Goal: Task Accomplishment & Management: Use online tool/utility

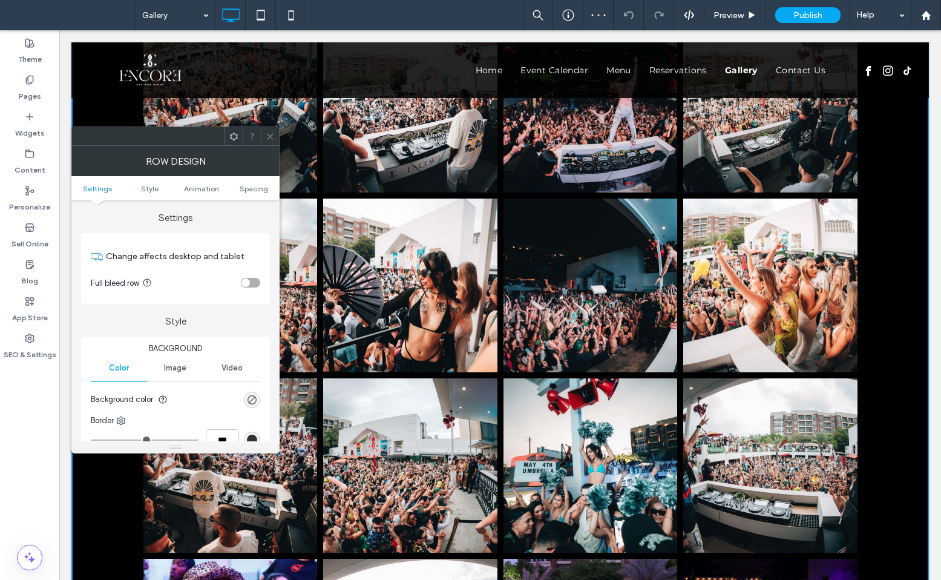
click at [257, 283] on div "toggle" at bounding box center [250, 283] width 19 height 10
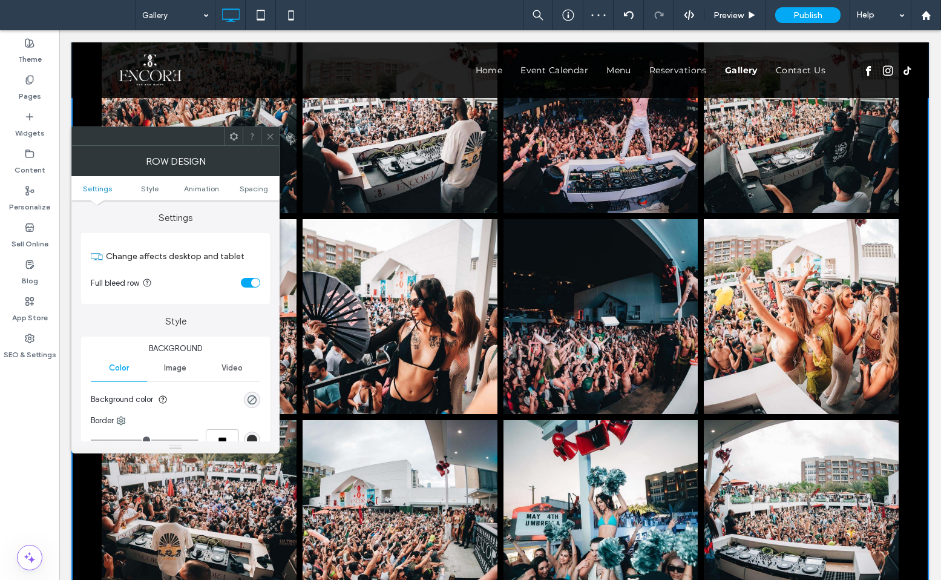
click at [258, 195] on ul "Settings Style Animation Spacing" at bounding box center [175, 188] width 208 height 24
click at [258, 193] on ul "Settings Style Animation Spacing" at bounding box center [175, 188] width 208 height 24
click at [260, 190] on span "Spacing" at bounding box center [254, 188] width 28 height 9
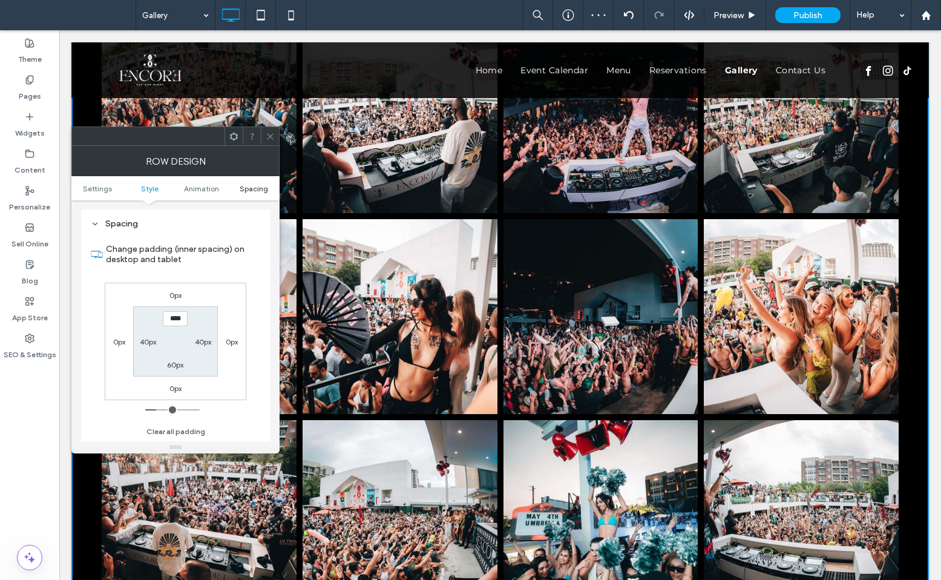
scroll to position [342, 0]
type input "**"
type input "*"
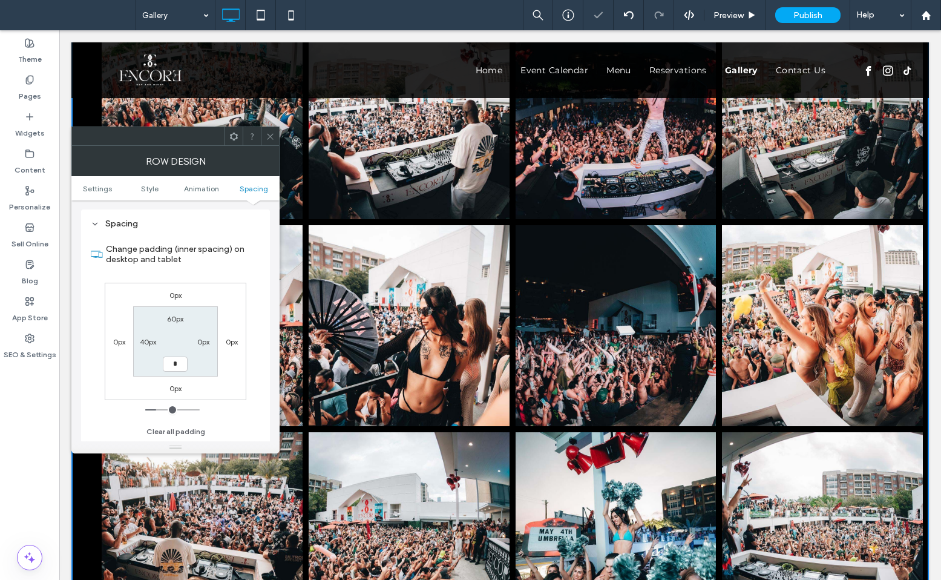
type input "**"
type input "*"
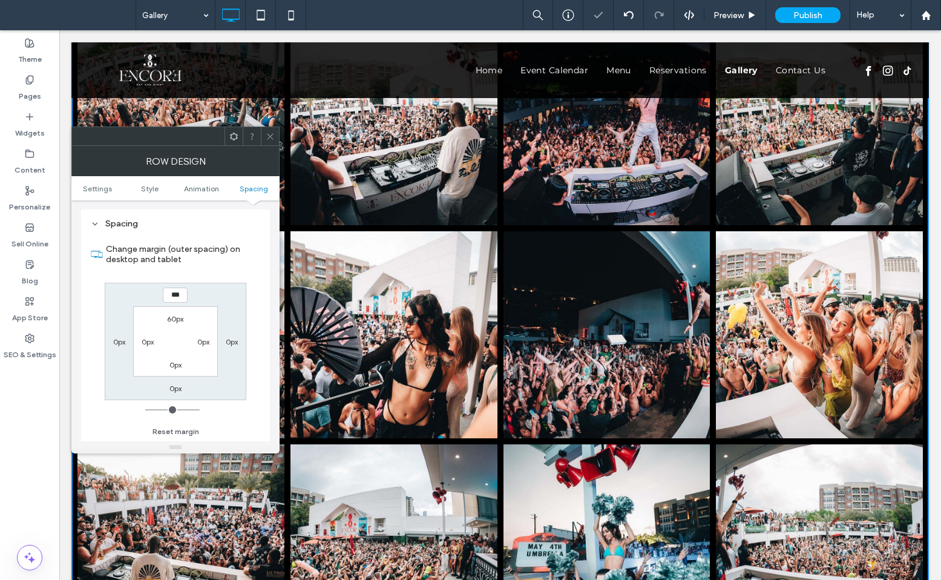
click at [272, 137] on icon at bounding box center [270, 136] width 9 height 9
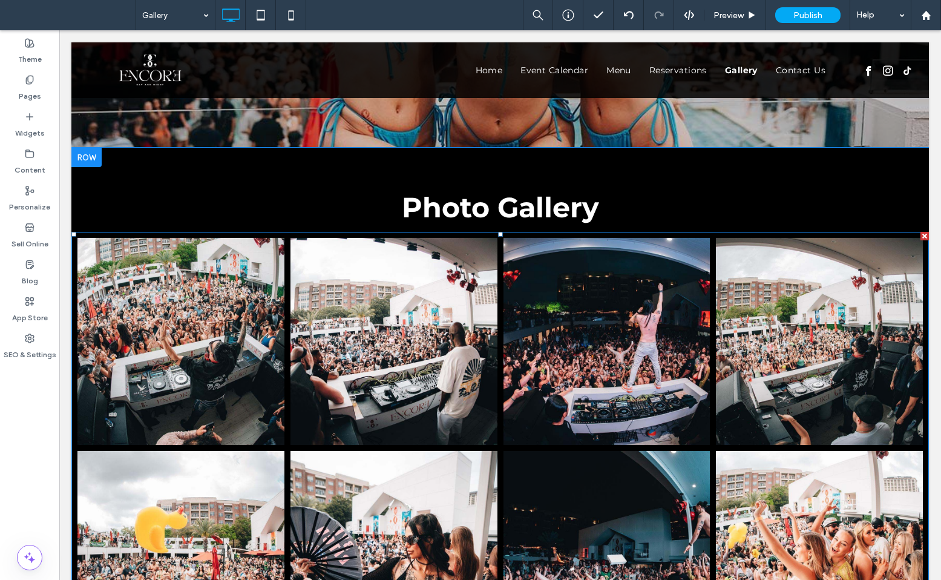
scroll to position [0, 0]
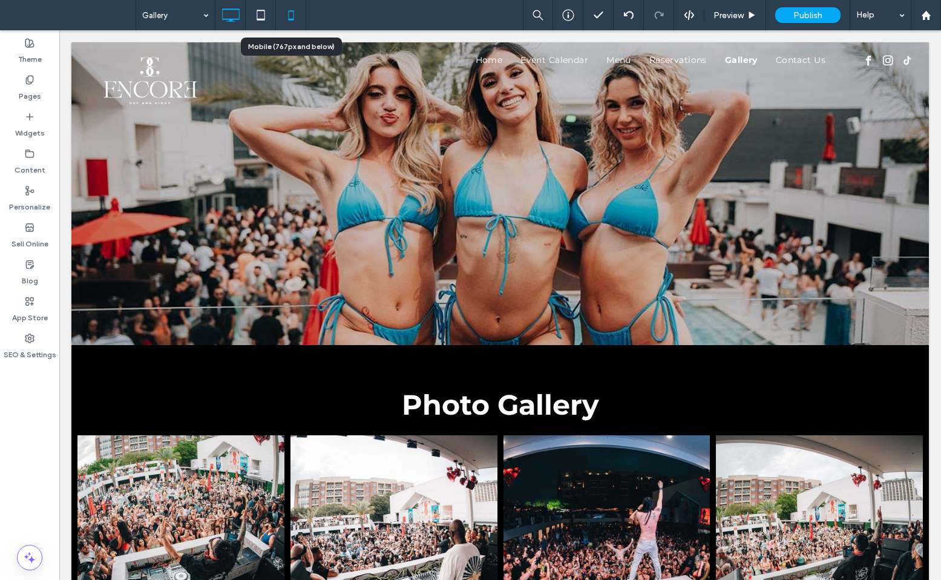
click at [283, 18] on icon at bounding box center [291, 15] width 24 height 24
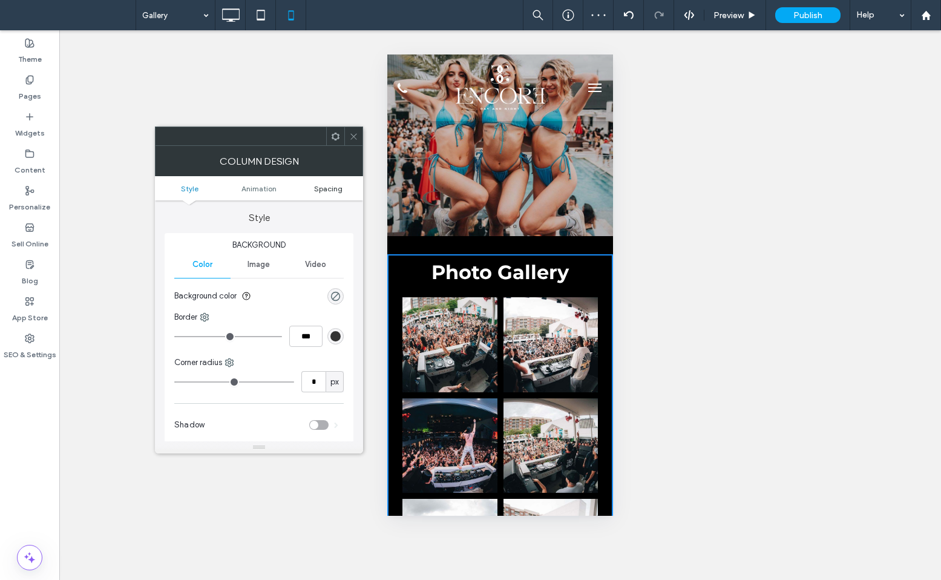
click at [326, 190] on span "Spacing" at bounding box center [328, 188] width 28 height 9
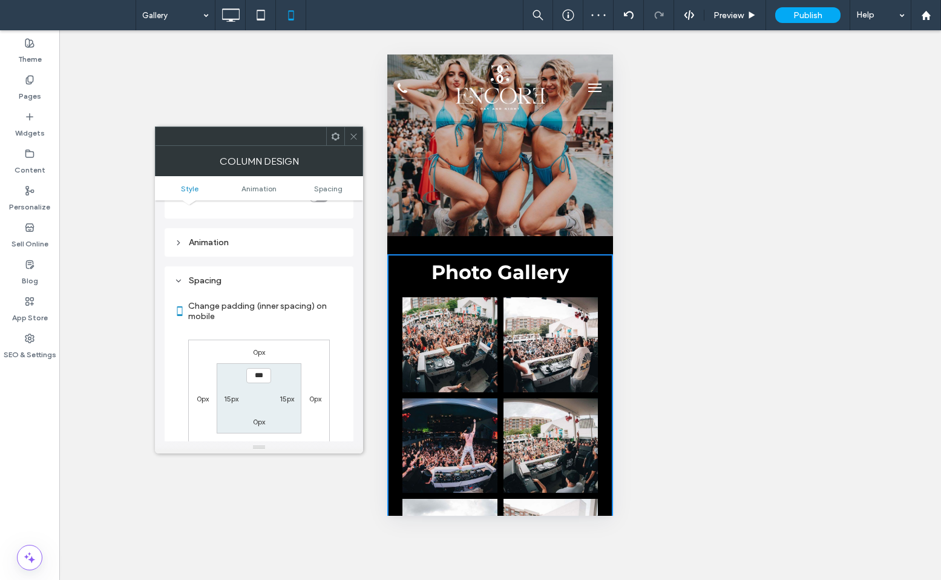
scroll to position [284, 0]
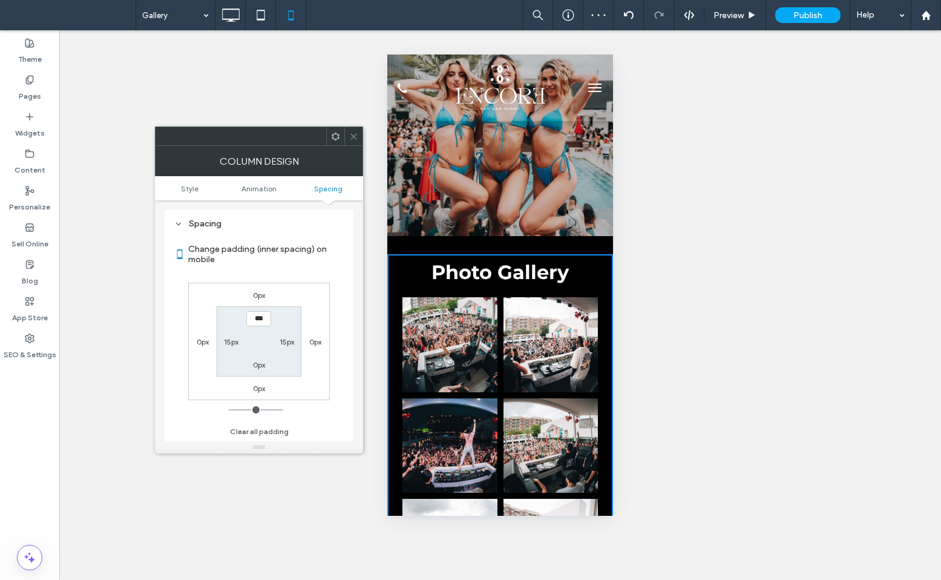
click at [359, 137] on div at bounding box center [353, 136] width 18 height 18
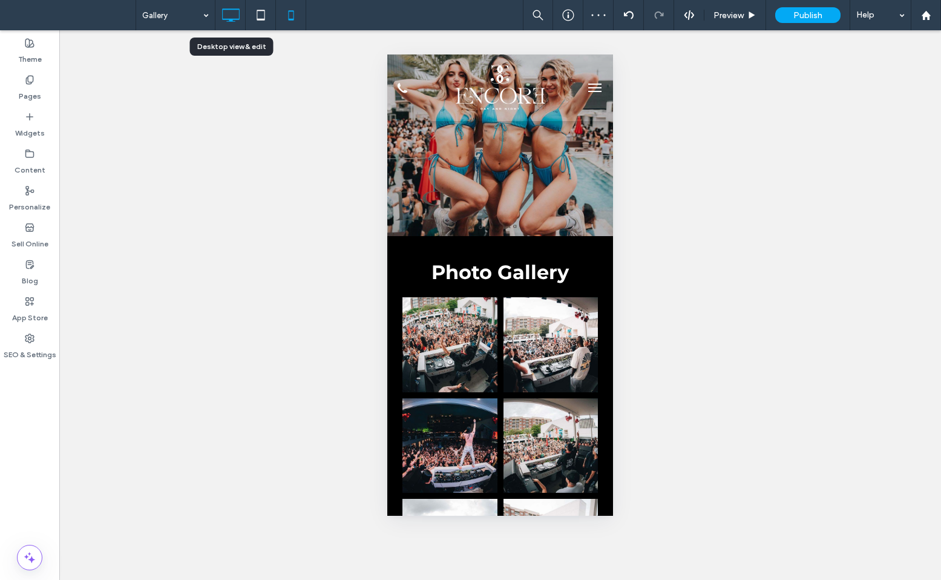
click at [224, 23] on icon at bounding box center [230, 15] width 24 height 24
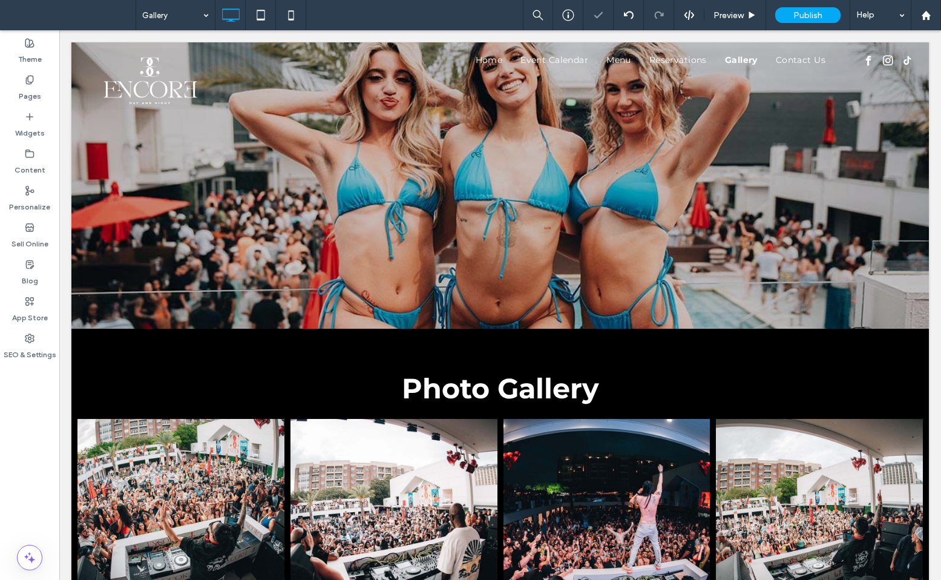
scroll to position [10, 0]
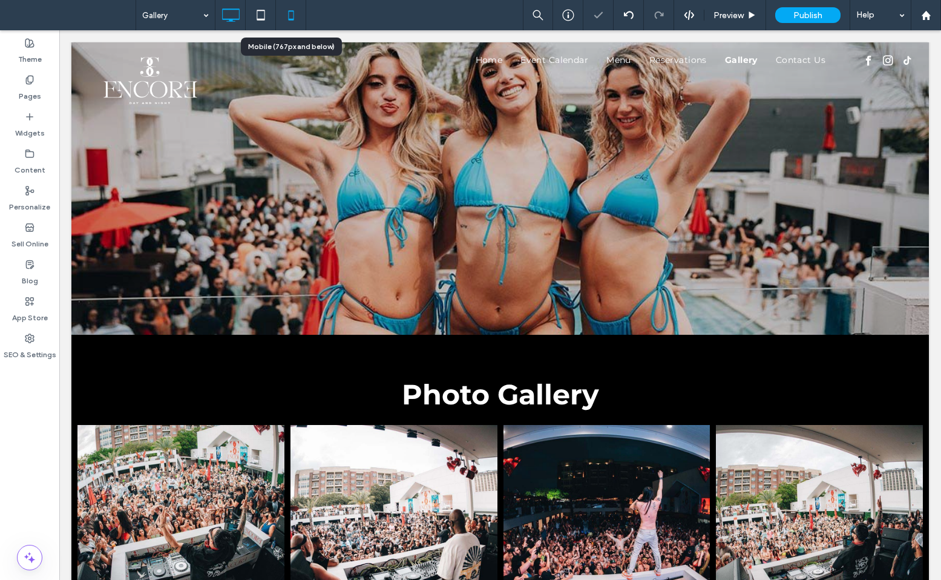
click at [283, 11] on icon at bounding box center [291, 15] width 24 height 24
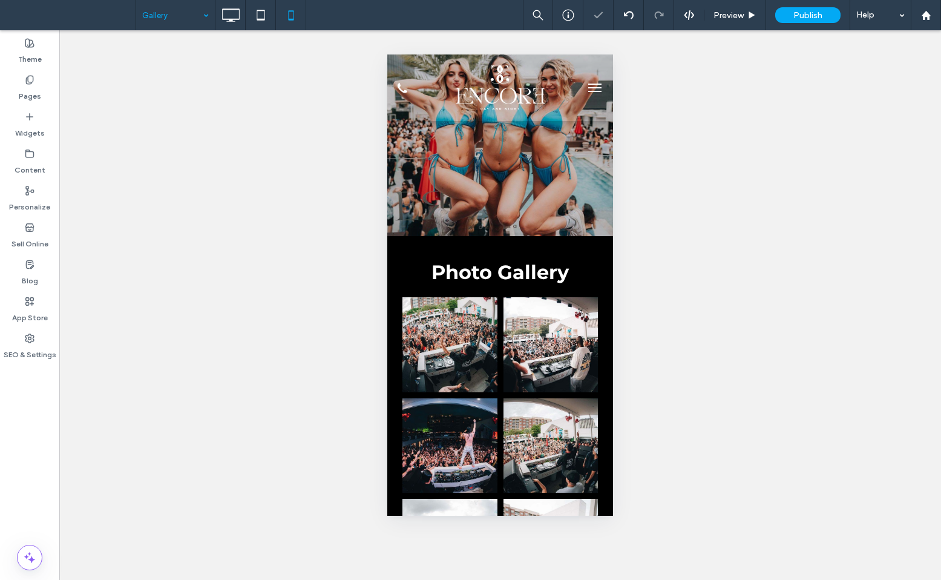
scroll to position [0, 0]
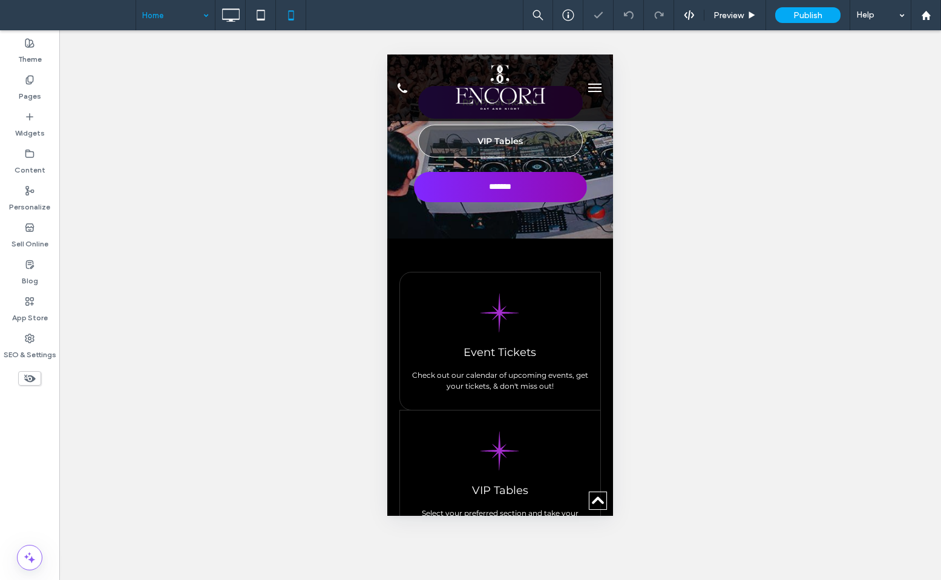
scroll to position [261, 0]
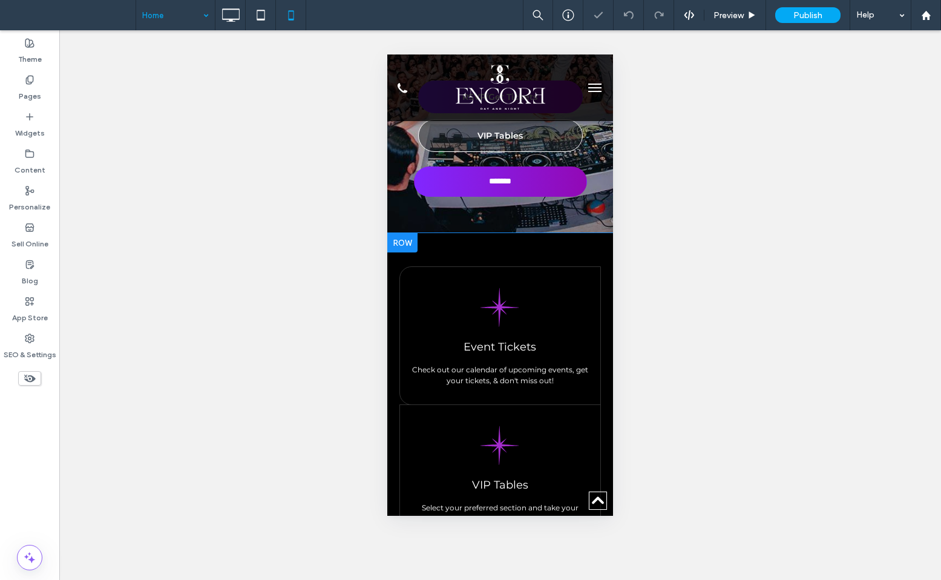
click at [393, 314] on div "Black eight-pointed star on a white background. Event Tickets Check out our cal…" at bounding box center [500, 530] width 226 height 594
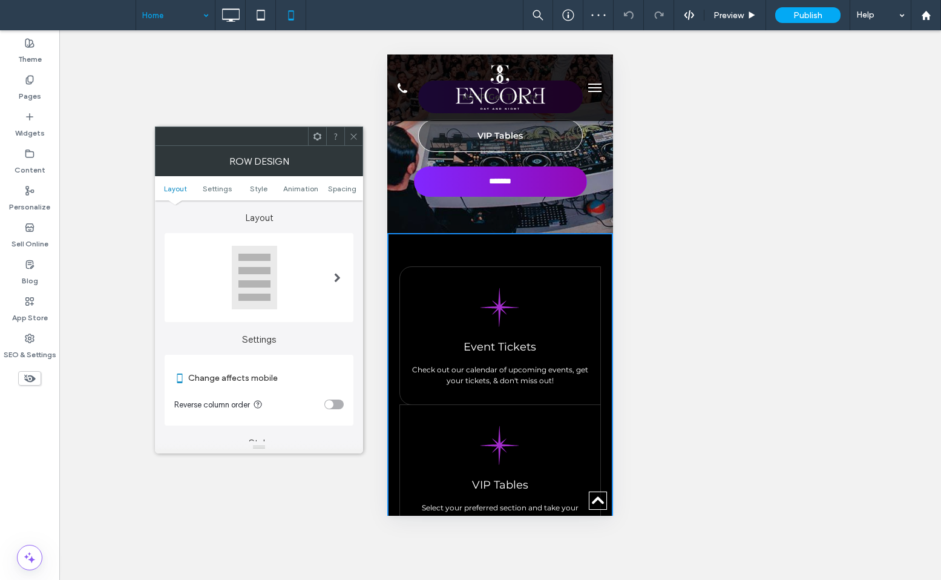
click at [355, 144] on span at bounding box center [353, 136] width 9 height 18
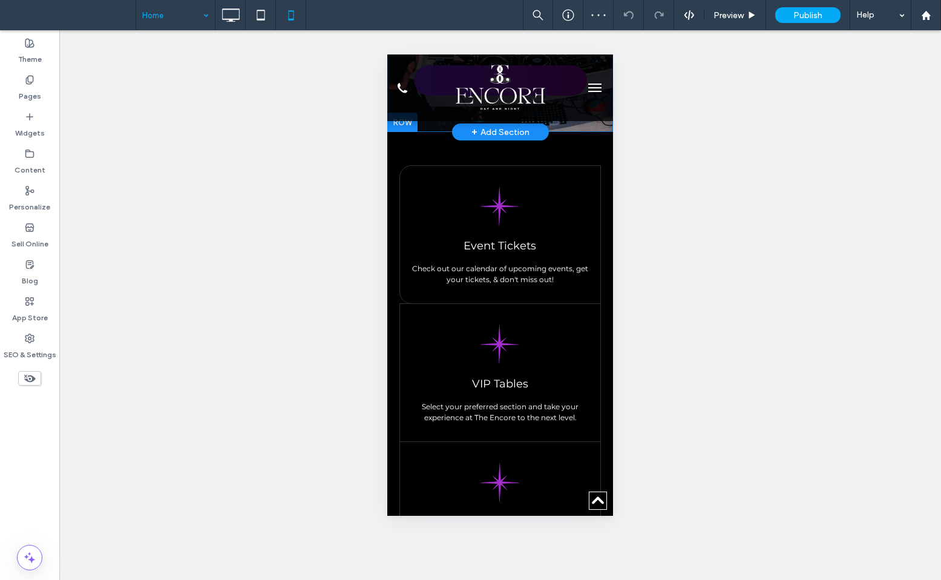
scroll to position [393, 0]
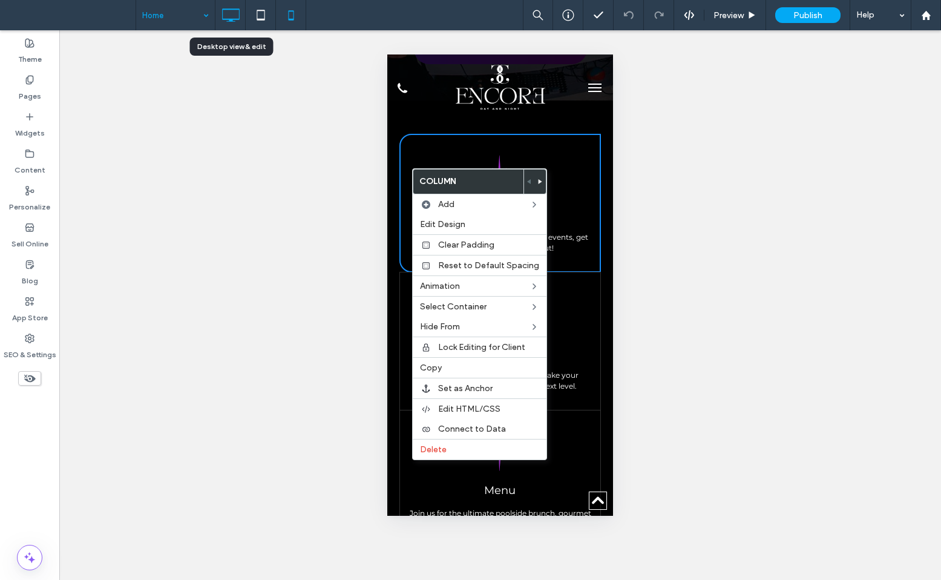
click at [227, 22] on icon at bounding box center [230, 15] width 24 height 24
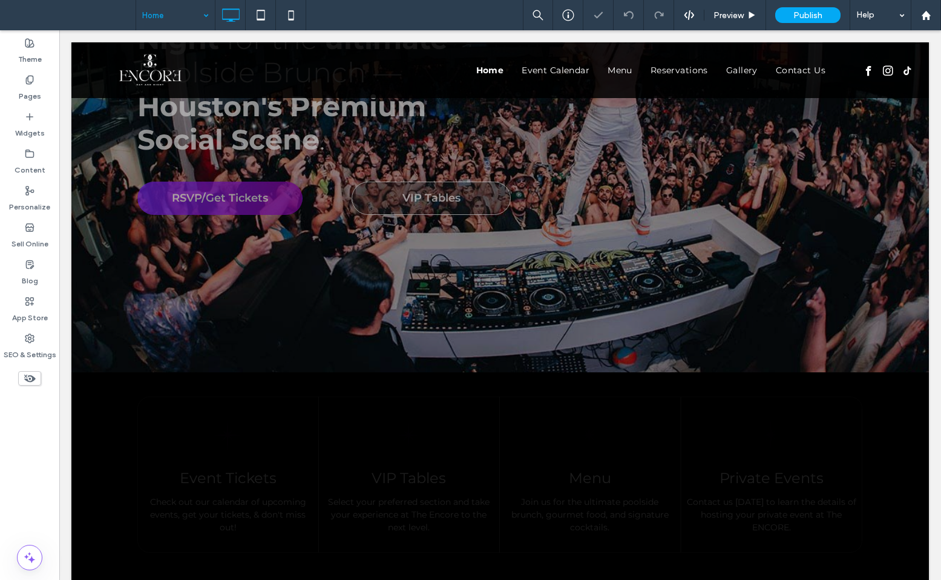
scroll to position [204, 0]
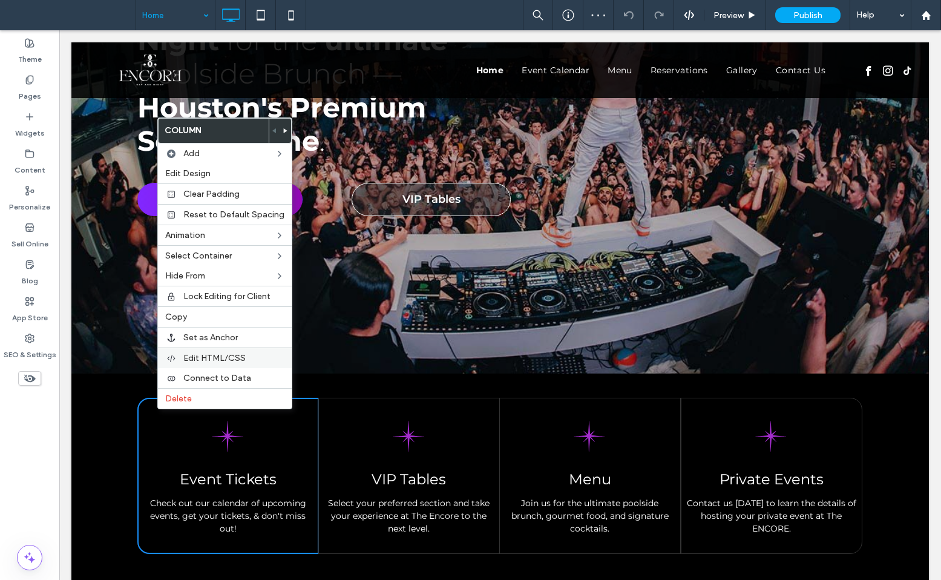
click at [223, 358] on span "Edit HTML/CSS" at bounding box center [214, 358] width 62 height 10
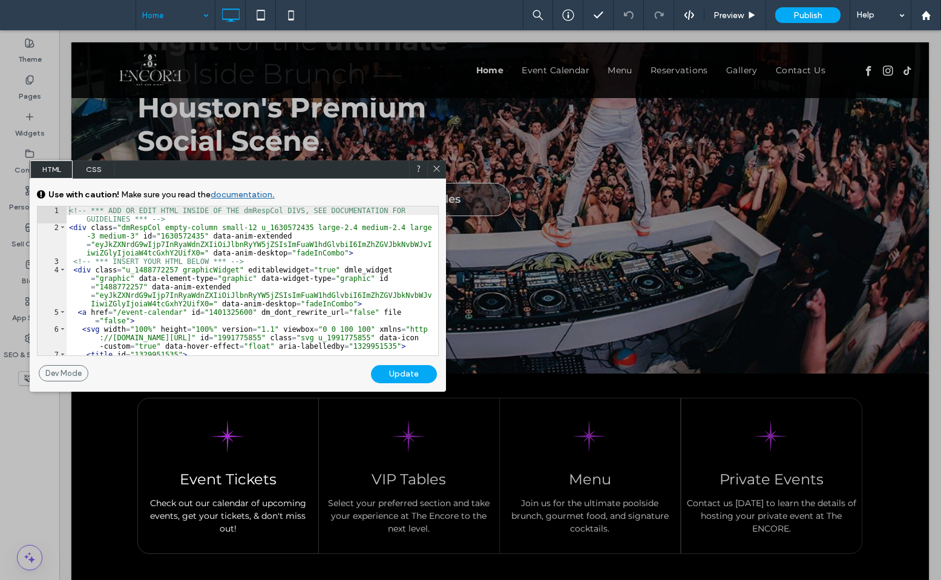
click at [95, 169] on span "CSS" at bounding box center [94, 169] width 42 height 18
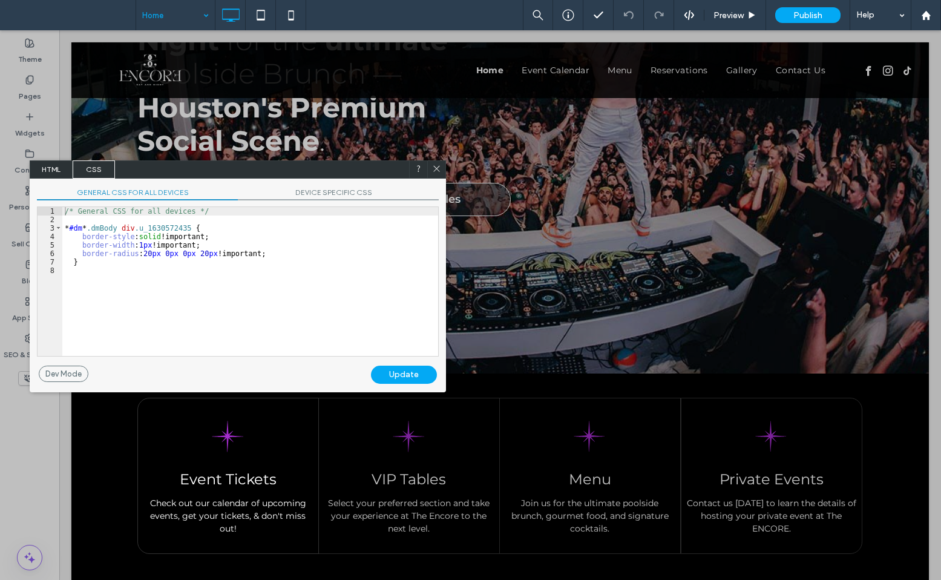
scroll to position [1, 0]
click at [133, 207] on div "/* General CSS for all devices */ * #dm * .dmBody div .u_1630572435 { border-st…" at bounding box center [250, 290] width 376 height 166
click at [123, 252] on div "/* General CSS for all devices */ * #dm * .dmBody div .u_1630572435 { border-st…" at bounding box center [250, 290] width 376 height 166
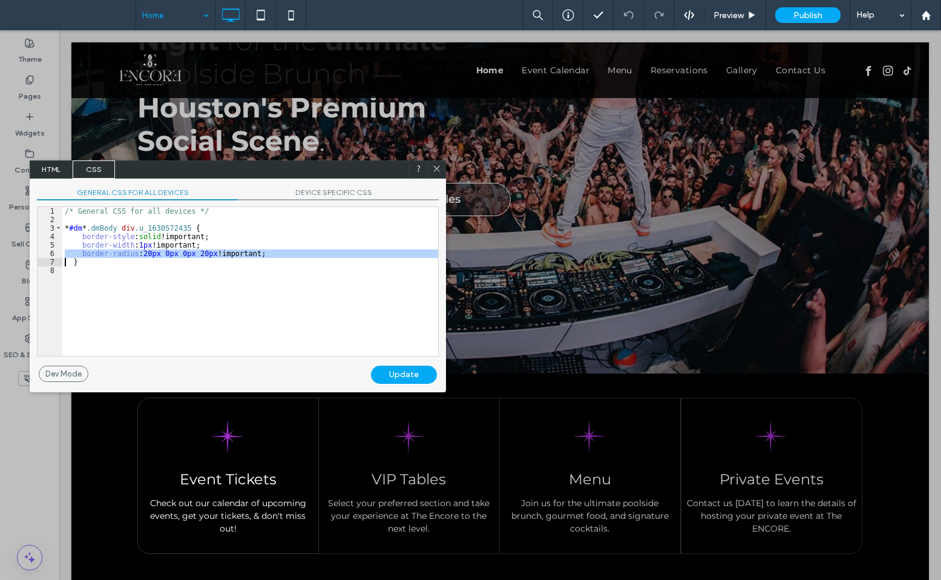
click at [308, 190] on span "DEVICE SPECIFIC CSS" at bounding box center [338, 194] width 201 height 13
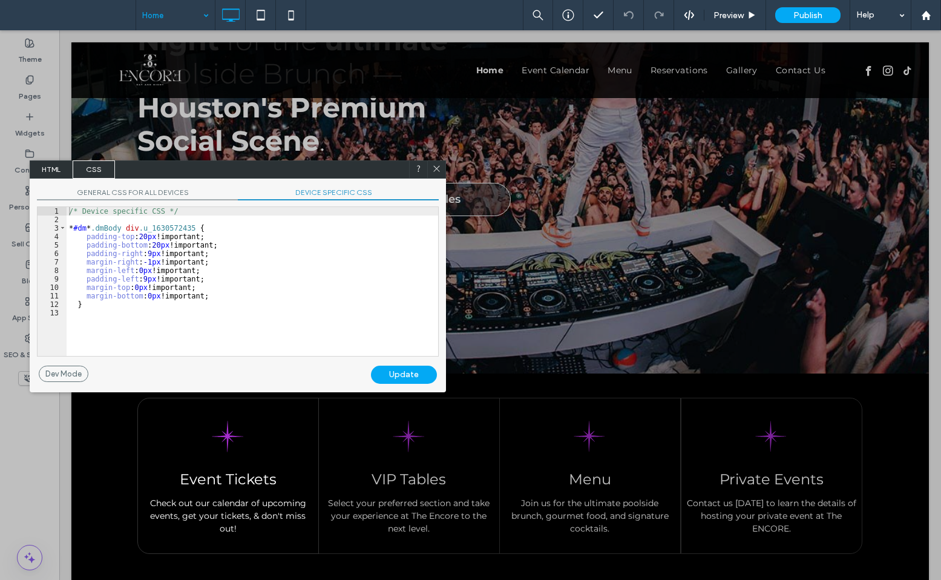
click at [258, 252] on div "/* Device specific CSS */ * #dm * .dmBody div .u_1630572435 { padding-top : 20 …" at bounding box center [267, 290] width 401 height 166
click at [227, 295] on div "/* Device specific CSS */ * #dm * .dmBody div .u_1630572435 { padding-top : 20 …" at bounding box center [252, 290] width 371 height 166
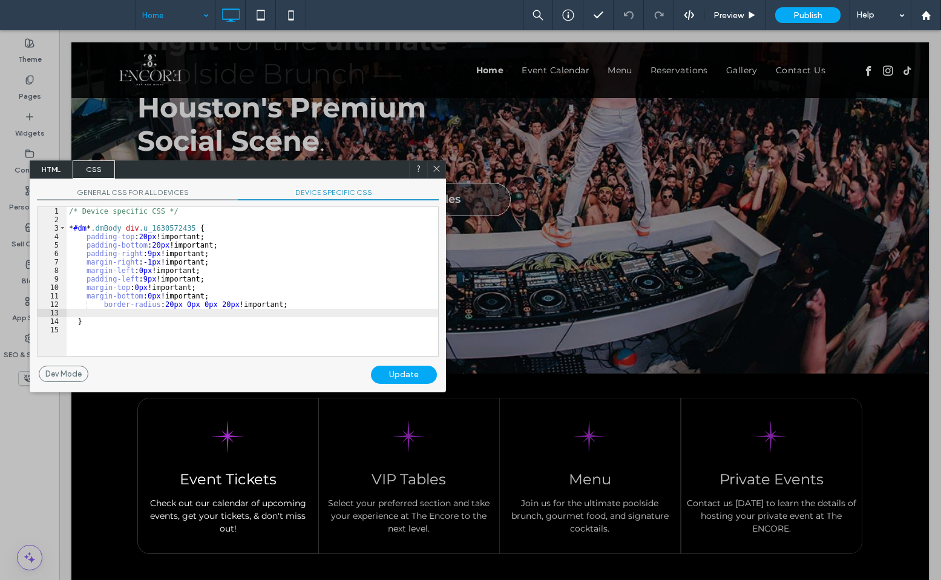
click at [162, 190] on span "GENERAL CSS FOR ALL DEVICES" at bounding box center [137, 194] width 201 height 13
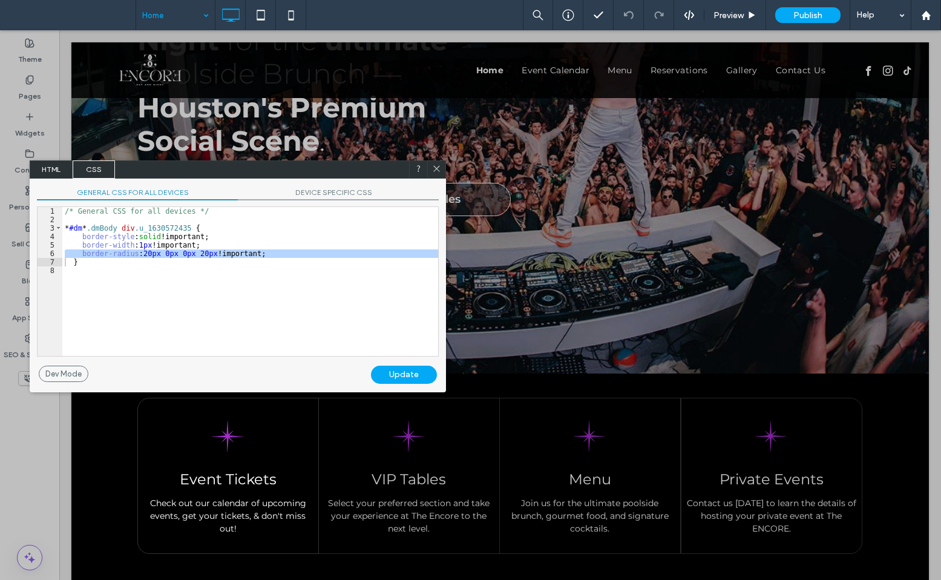
click at [190, 250] on div "/* General CSS for all devices */ * #dm * .dmBody div .u_1630572435 { border-st…" at bounding box center [250, 290] width 376 height 166
click at [362, 187] on div "GENERAL CSS FOR ALL DEVICES DEVICE SPECIFIC CSS Use with caution! Make sure you…" at bounding box center [238, 271] width 416 height 187
click at [350, 192] on span "DEVICE SPECIFIC CSS" at bounding box center [338, 194] width 201 height 13
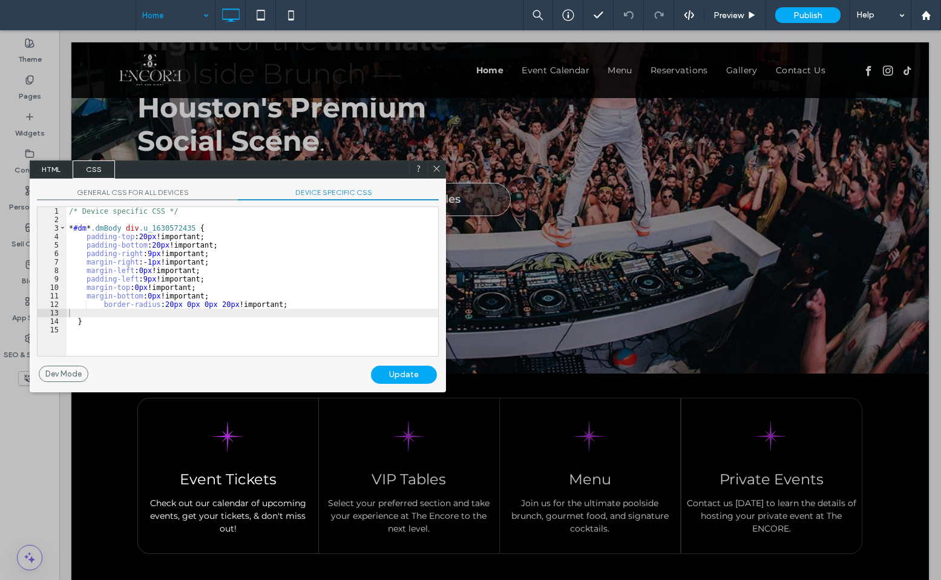
click at [401, 374] on div "Update" at bounding box center [404, 374] width 66 height 18
click at [437, 171] on icon at bounding box center [436, 168] width 9 height 9
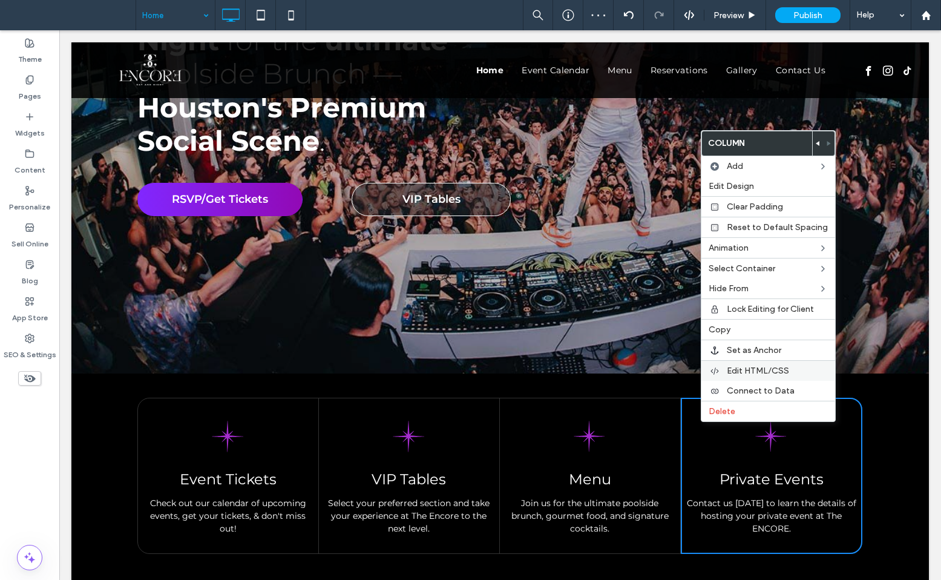
click at [753, 371] on span "Edit HTML/CSS" at bounding box center [758, 370] width 62 height 10
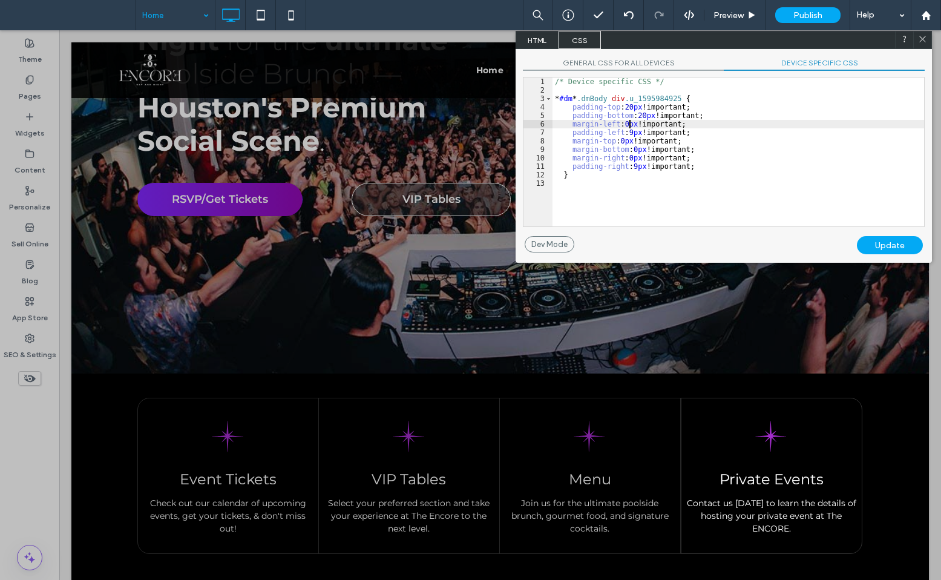
click at [628, 123] on div "/* Device specific CSS */ * #dm * .dmBody div .u_1595984925 { padding-top : 20 …" at bounding box center [737, 160] width 371 height 166
click at [707, 165] on div "/* Device specific CSS */ * #dm * .dmBody div .u_1595984925 { padding-top : 20 …" at bounding box center [737, 160] width 371 height 166
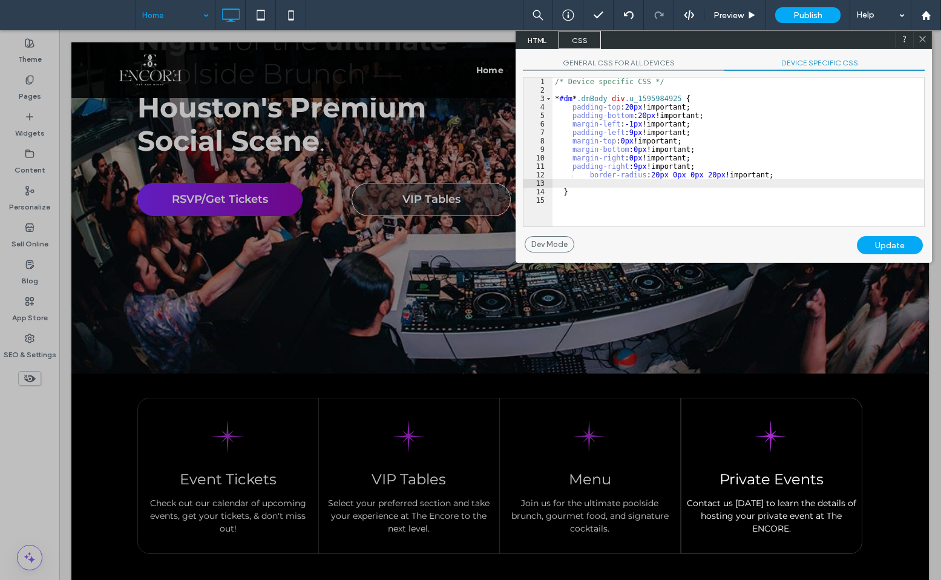
click at [626, 66] on span "GENERAL CSS FOR ALL DEVICES" at bounding box center [623, 64] width 201 height 13
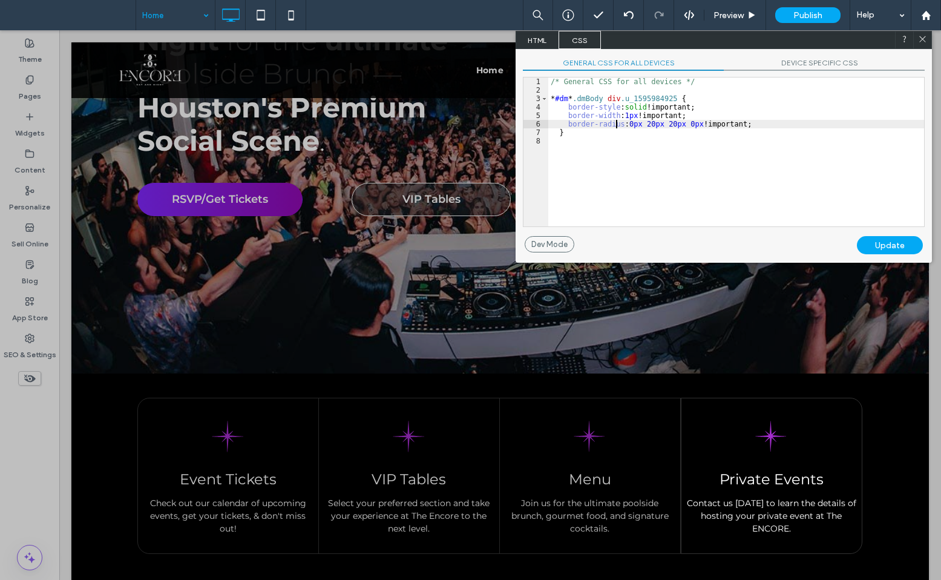
click at [617, 128] on div "/* General CSS for all devices */ * #dm * .dmBody div .u_1595984925 { border-st…" at bounding box center [736, 160] width 376 height 166
click at [618, 122] on div "/* General CSS for all devices */ * #dm * .dmBody div .u_1595984925 { border-st…" at bounding box center [736, 160] width 376 height 166
click at [818, 62] on span "DEVICE SPECIFIC CSS" at bounding box center [824, 64] width 201 height 13
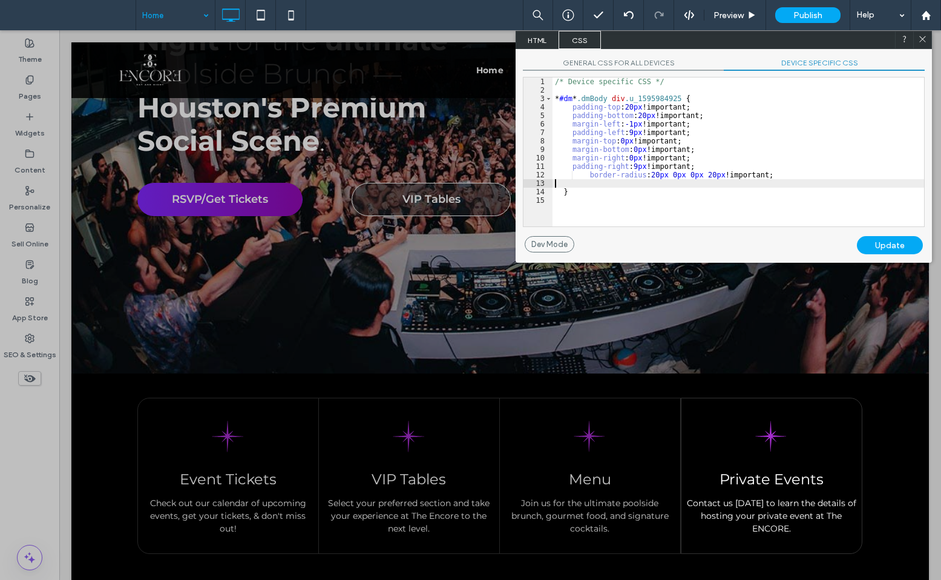
click at [699, 179] on div "/* Device specific CSS */ * #dm * .dmBody div .u_1595984925 { padding-top : 20 …" at bounding box center [737, 160] width 371 height 166
click at [697, 176] on div "/* Device specific CSS */ * #dm * .dmBody div .u_1595984925 { padding-top : 20 …" at bounding box center [737, 160] width 371 height 166
click at [892, 241] on div "Update" at bounding box center [890, 245] width 66 height 18
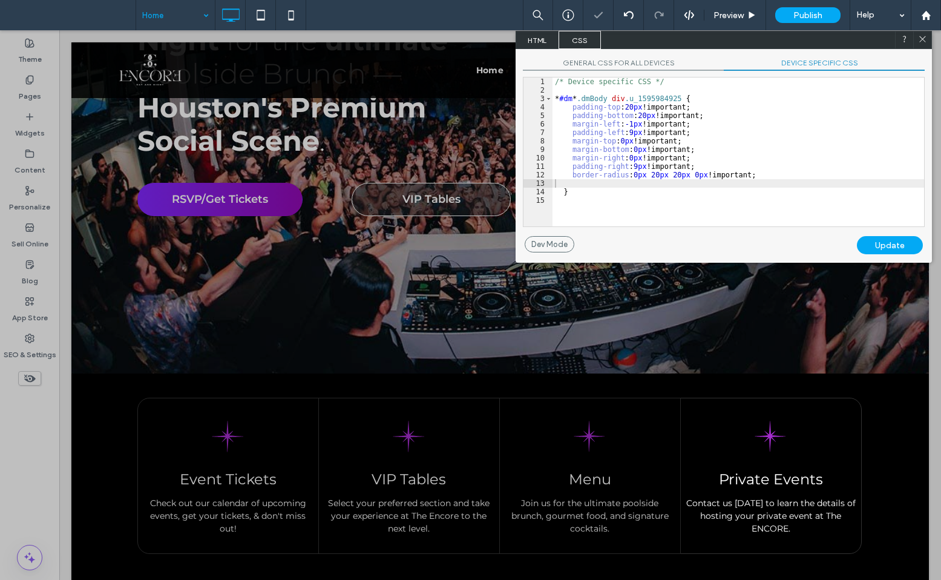
click at [921, 36] on icon at bounding box center [922, 38] width 9 height 9
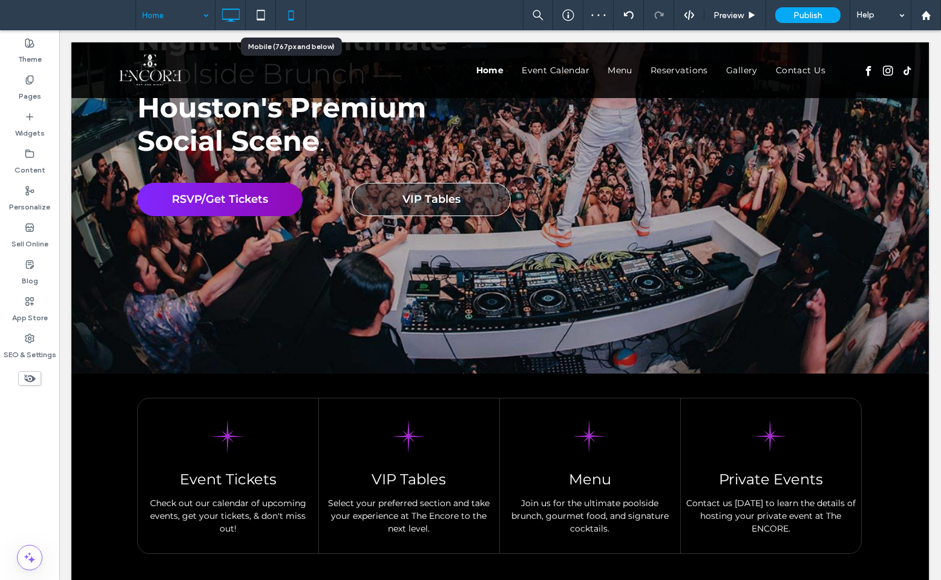
click at [295, 11] on icon at bounding box center [291, 15] width 24 height 24
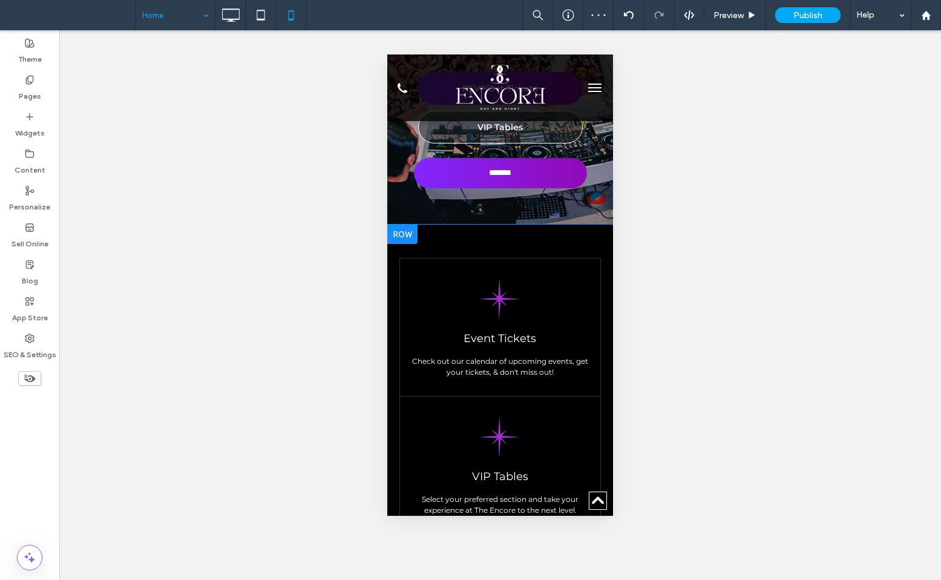
scroll to position [261, 0]
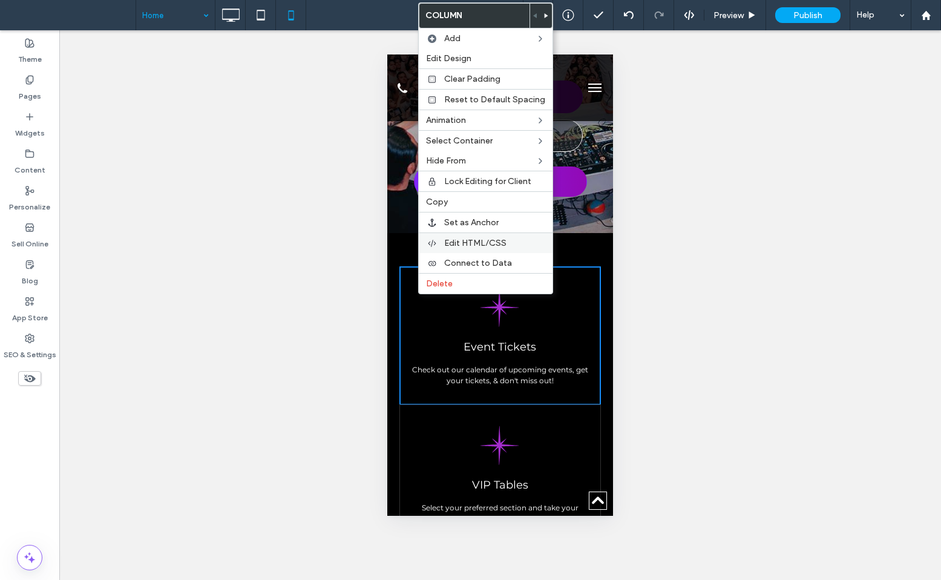
click at [472, 241] on span "Edit HTML/CSS" at bounding box center [475, 243] width 62 height 10
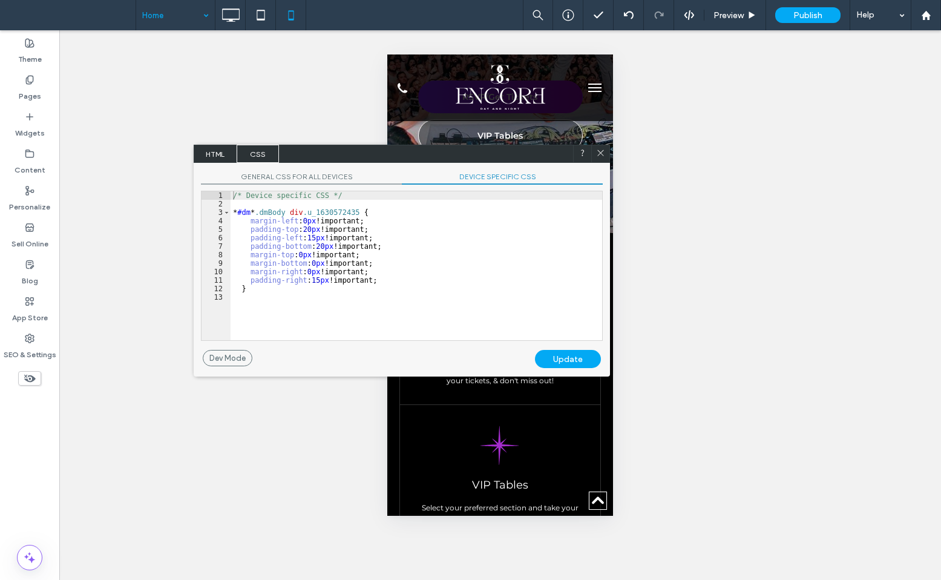
click at [387, 280] on div "/* Device specific CSS */ * #dm * .dmBody div .u_1630572435 { margin-left : 0 p…" at bounding box center [416, 274] width 371 height 166
paste textarea
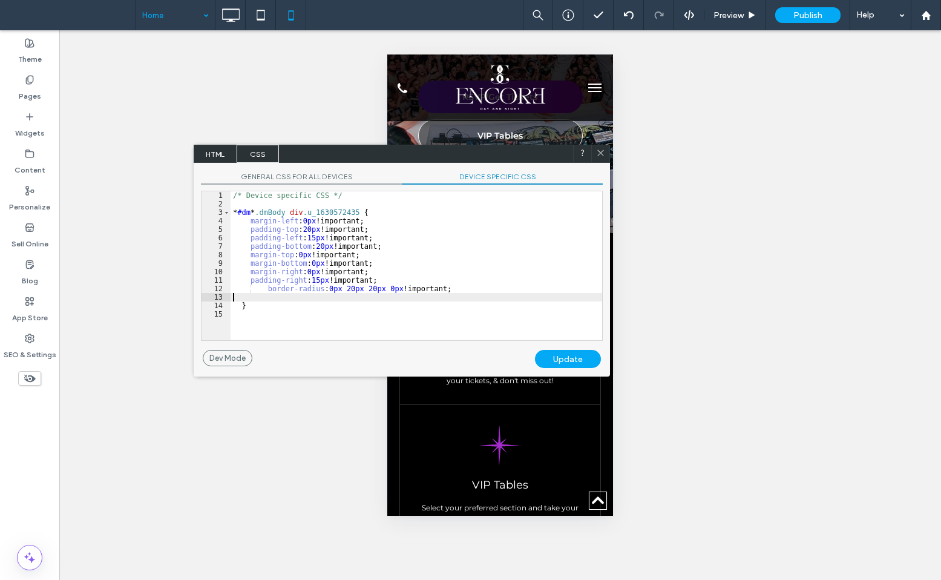
click at [330, 289] on div "/* Device specific CSS */ * #dm * .dmBody div .u_1630572435 { margin-left : 0 p…" at bounding box center [416, 274] width 371 height 166
click at [378, 289] on div "/* Device specific CSS */ * #dm * .dmBody div .u_1630572435 { margin-left : 0 p…" at bounding box center [416, 274] width 371 height 166
click at [549, 358] on div "Update" at bounding box center [568, 359] width 66 height 18
click at [603, 157] on icon at bounding box center [600, 152] width 9 height 9
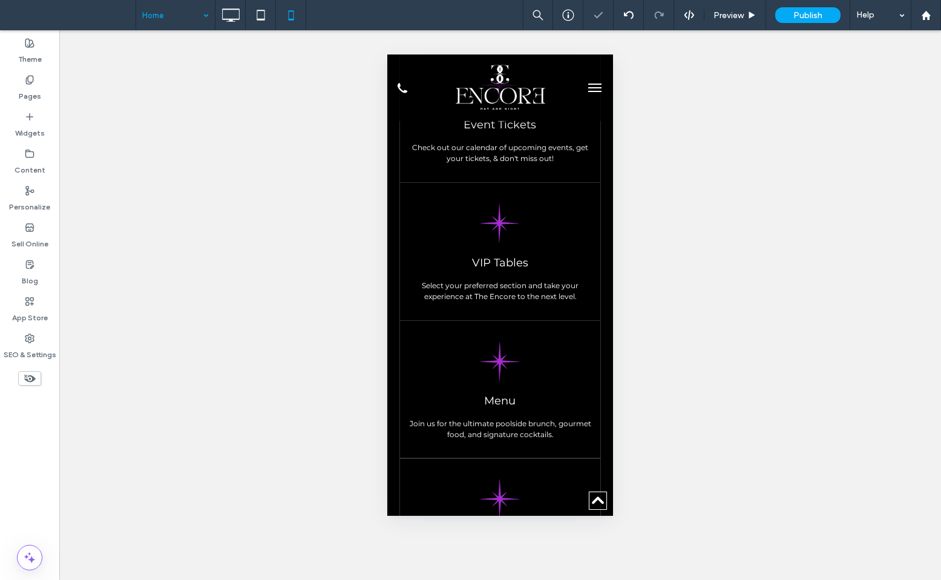
scroll to position [753, 0]
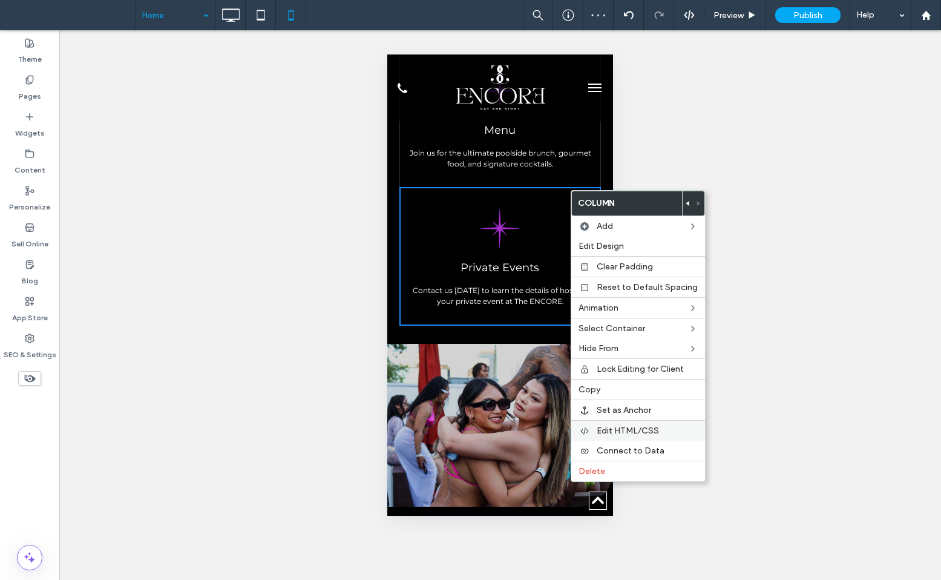
click at [617, 434] on span "Edit HTML/CSS" at bounding box center [628, 430] width 62 height 10
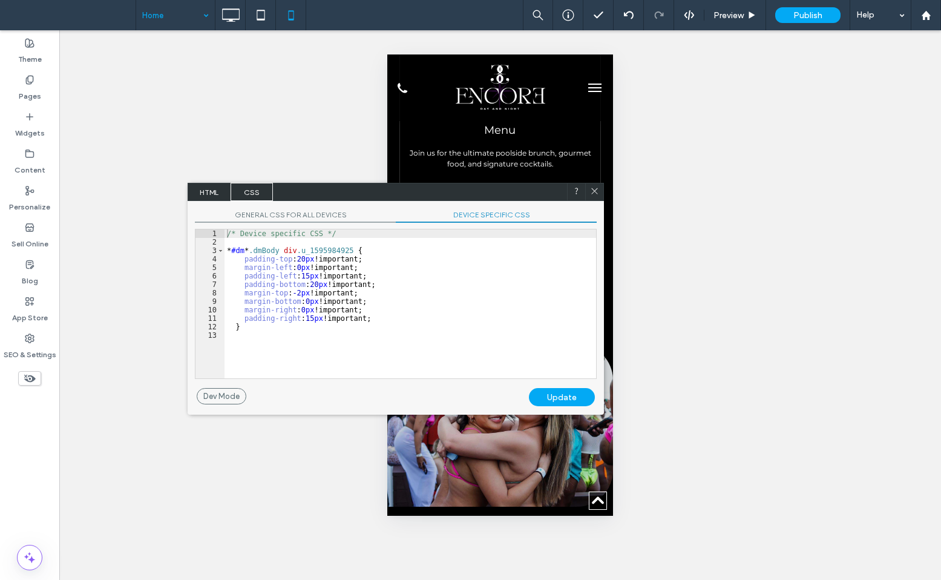
click at [399, 315] on div "/* Device specific CSS */ * #dm * .dmBody div .u_1595984925 { padding-top : 20 …" at bounding box center [409, 312] width 371 height 166
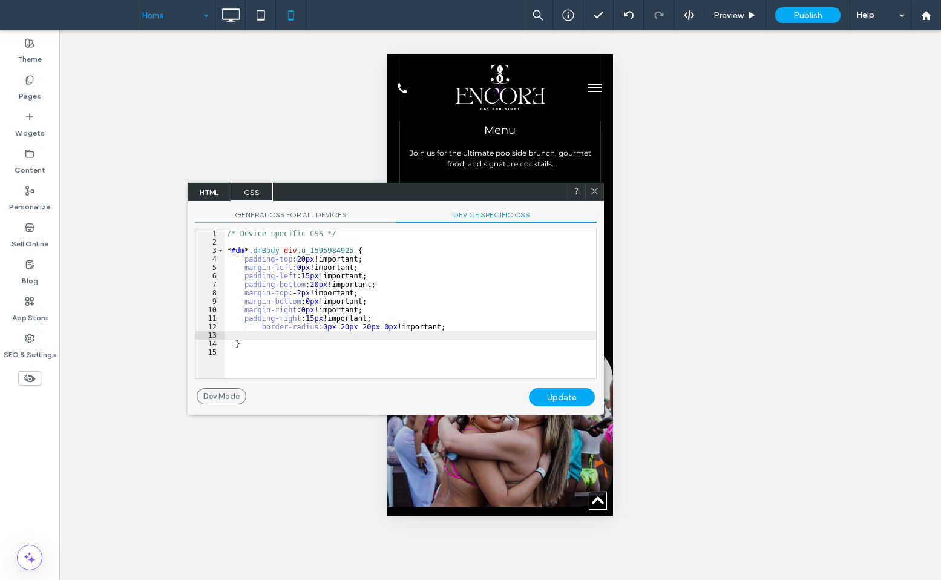
click at [345, 326] on div "/* Device specific CSS */ * #dm * .dmBody div .u_1595984925 { padding-top : 20 …" at bounding box center [409, 312] width 371 height 166
click at [381, 326] on div "/* Device specific CSS */ * #dm * .dmBody div .u_1595984925 { padding-top : 20 …" at bounding box center [409, 312] width 371 height 166
type textarea "**"
click at [552, 401] on div "Update" at bounding box center [562, 397] width 66 height 18
click at [592, 191] on icon at bounding box center [594, 190] width 9 height 9
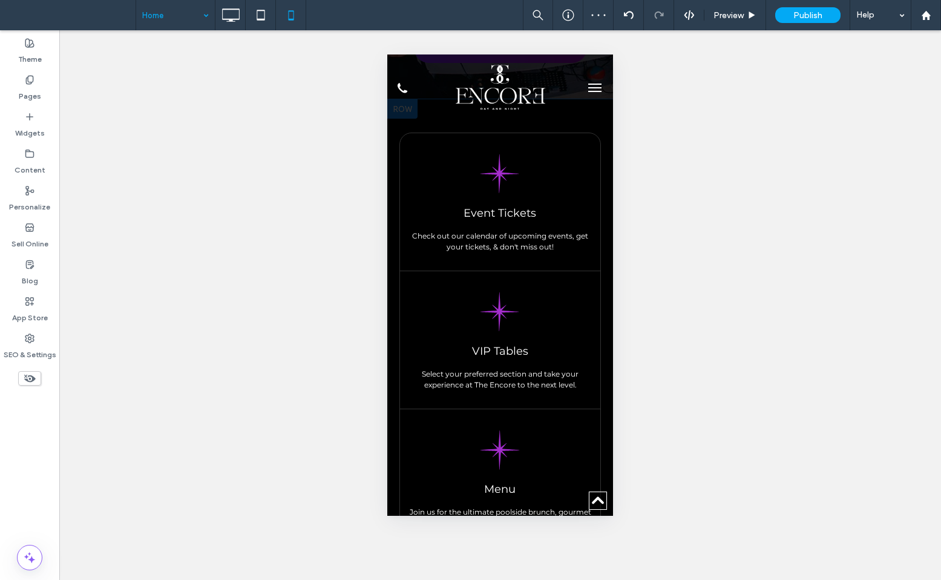
scroll to position [287, 0]
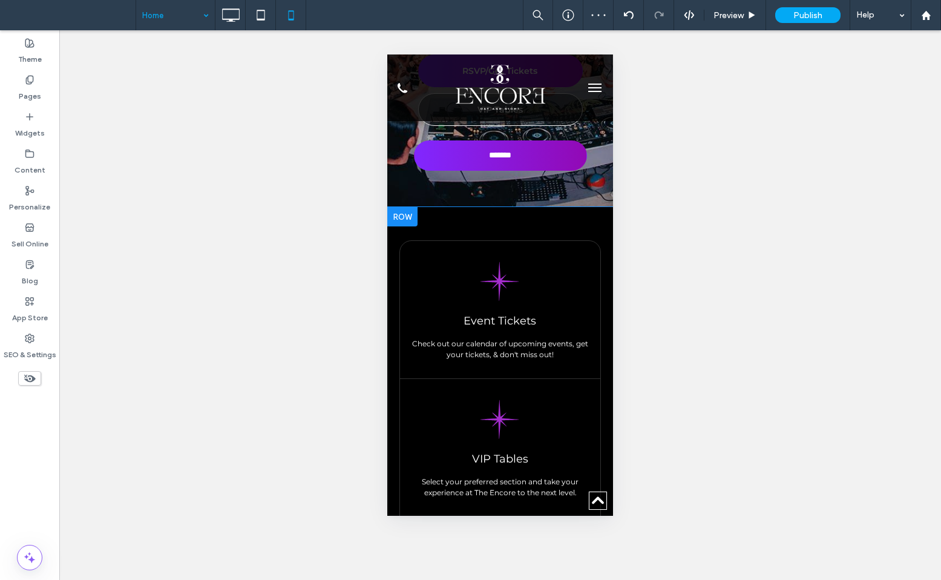
click at [521, 224] on div "Black eight-pointed star on a white background. Event Tickets Check out our cal…" at bounding box center [500, 504] width 226 height 594
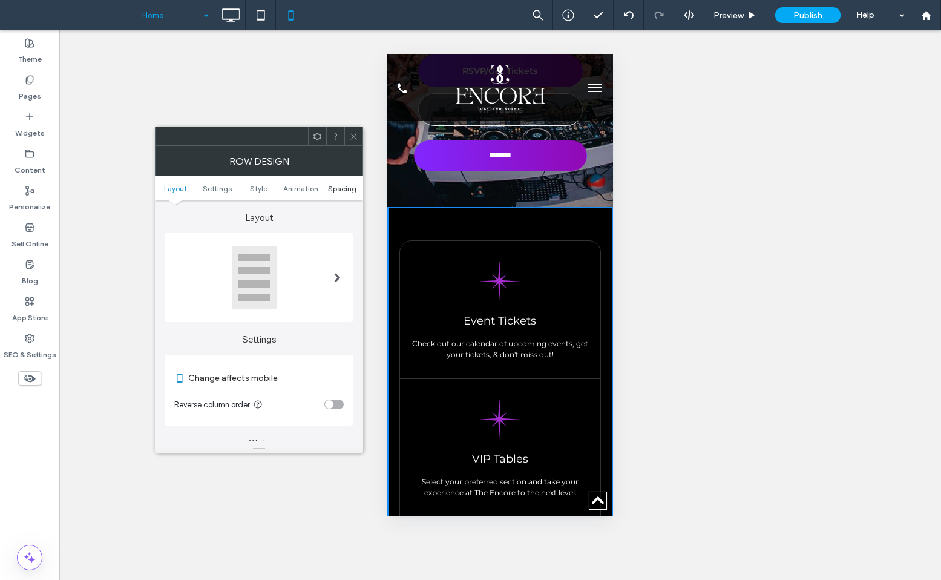
click at [349, 188] on span "Spacing" at bounding box center [342, 188] width 28 height 9
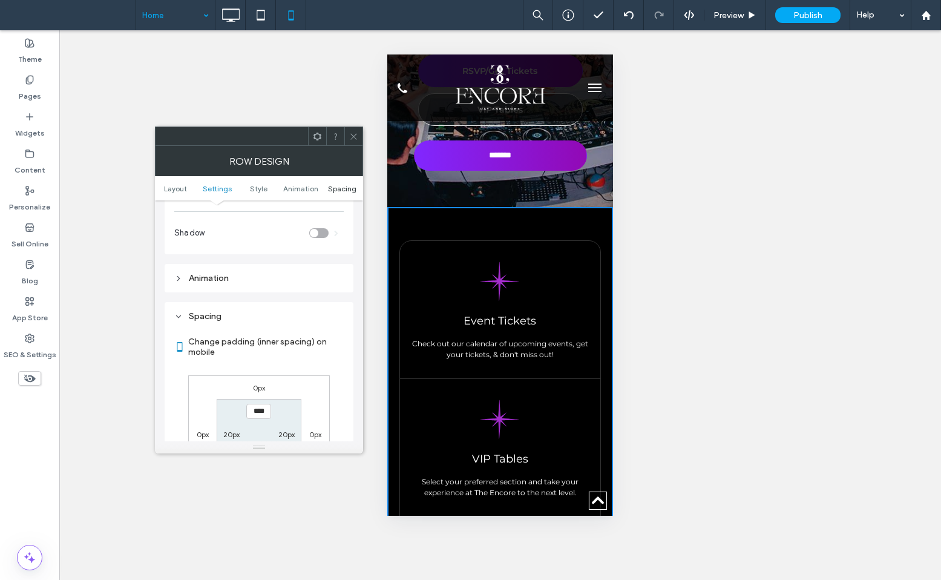
scroll to position [465, 0]
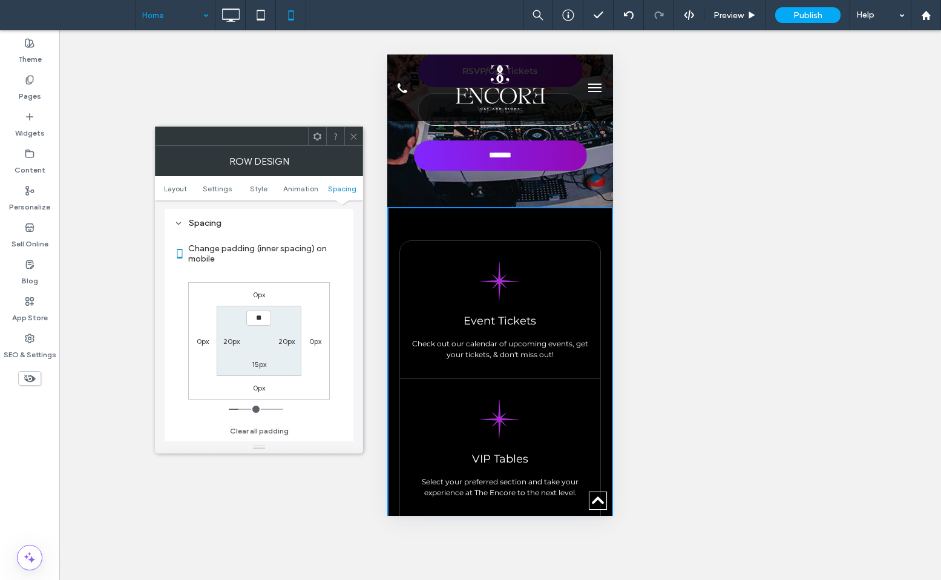
type input "****"
type input "**"
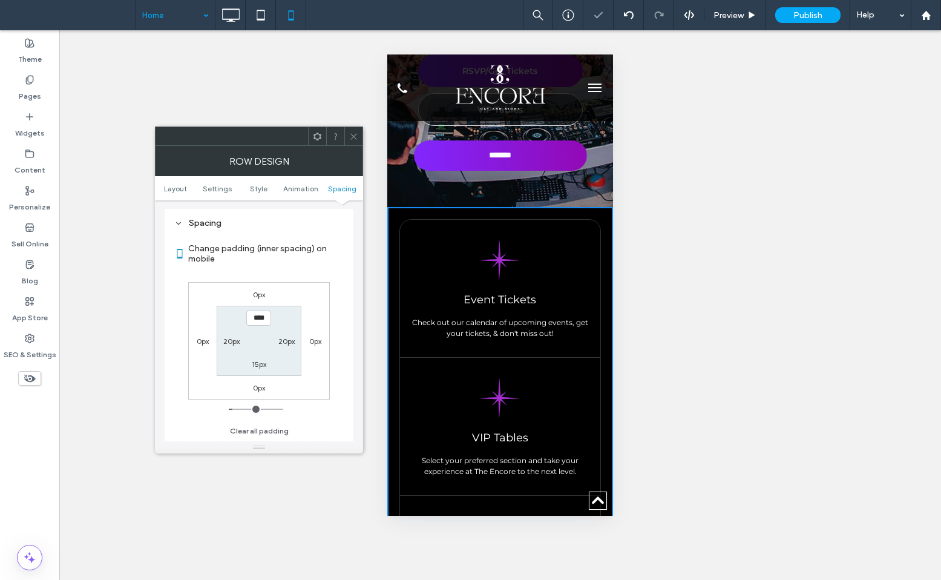
click at [356, 129] on span at bounding box center [353, 136] width 9 height 18
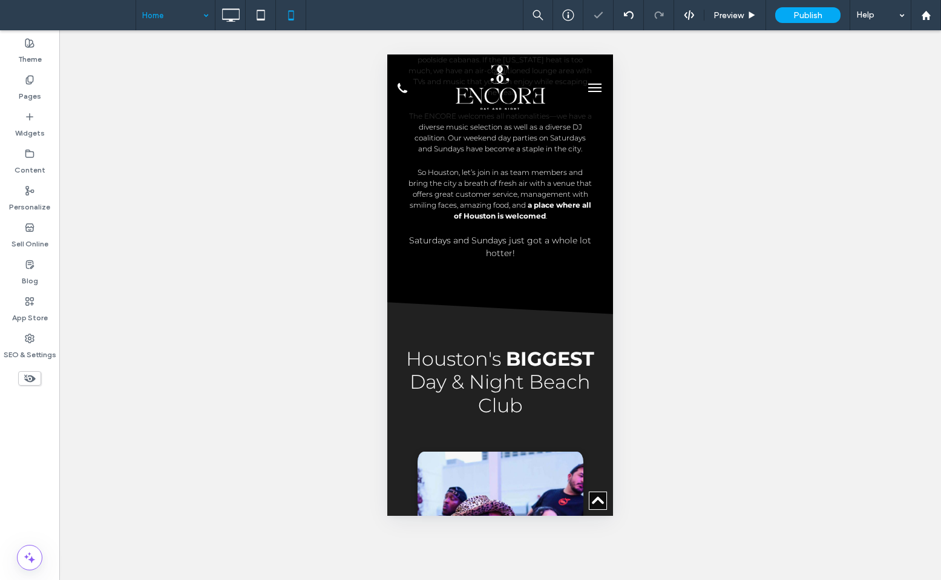
scroll to position [1607, 0]
